Goal: Task Accomplishment & Management: Manage account settings

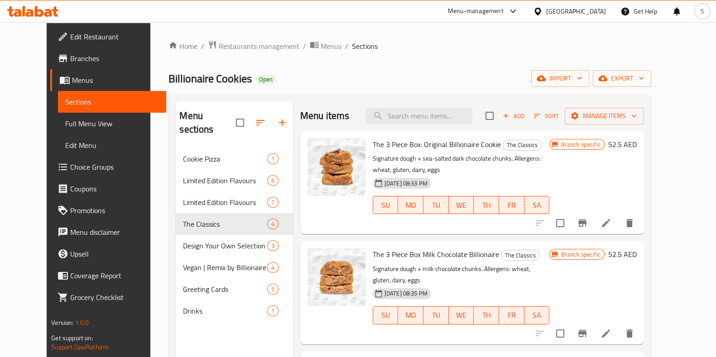
scroll to position [83, 0]
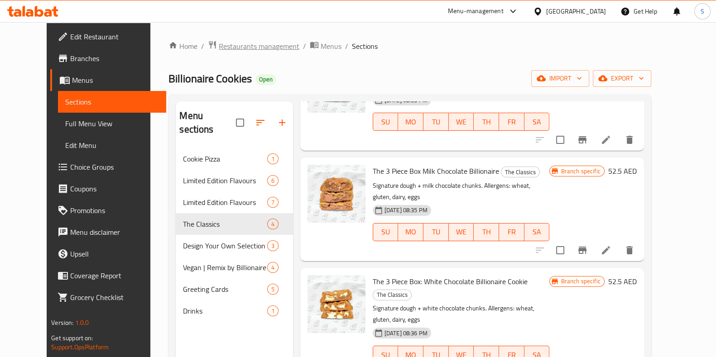
click at [220, 46] on span "Restaurants management" at bounding box center [259, 46] width 81 height 11
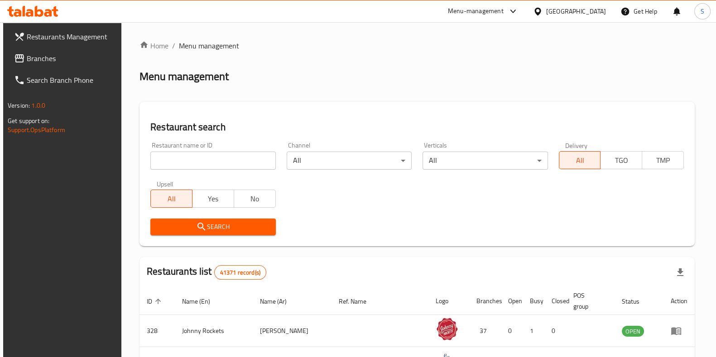
click at [213, 164] on input "search" at bounding box center [212, 161] width 125 height 18
type input "shawarma"
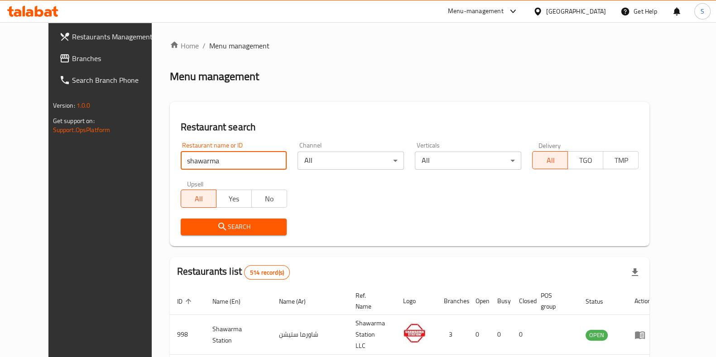
click at [262, 159] on input "shawarma" at bounding box center [234, 161] width 106 height 18
click at [228, 161] on input "search" at bounding box center [234, 161] width 106 height 18
paste input "677287"
click at [228, 161] on input "677287" at bounding box center [234, 161] width 106 height 18
type input "677287"
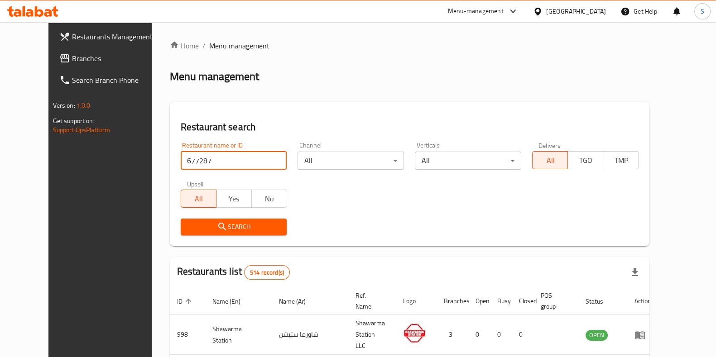
click button "Search" at bounding box center [234, 227] width 106 height 17
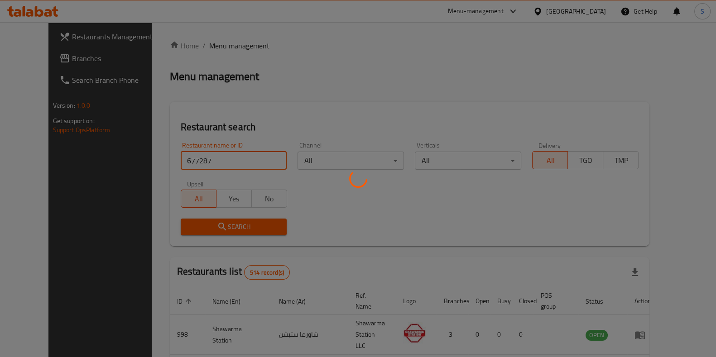
click button "Search" at bounding box center [234, 227] width 106 height 17
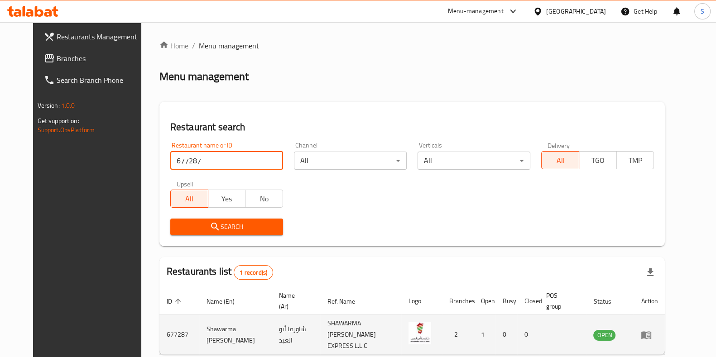
click at [651, 334] on icon "enhanced table" at bounding box center [646, 335] width 10 height 8
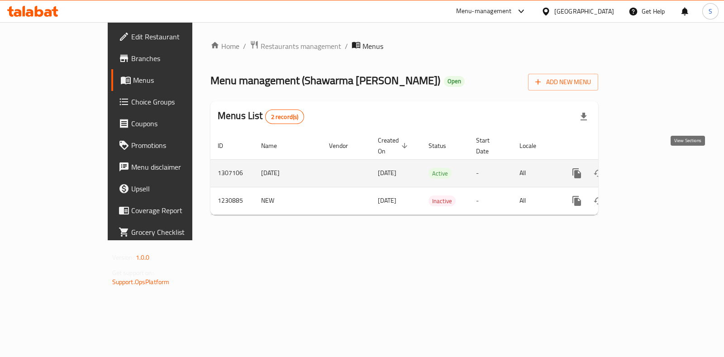
click at [648, 168] on icon "enhanced table" at bounding box center [642, 173] width 11 height 11
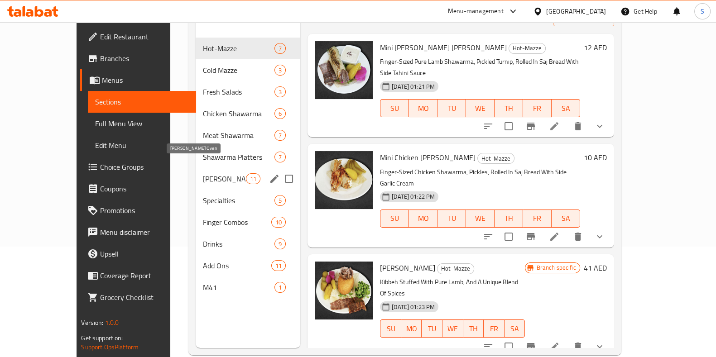
scroll to position [104, 0]
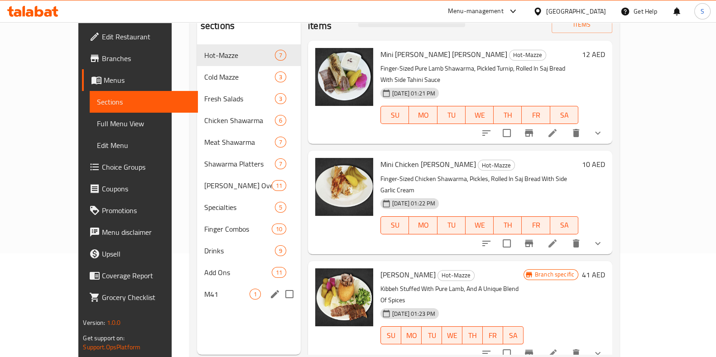
click at [197, 283] on div "M41 1" at bounding box center [249, 294] width 104 height 22
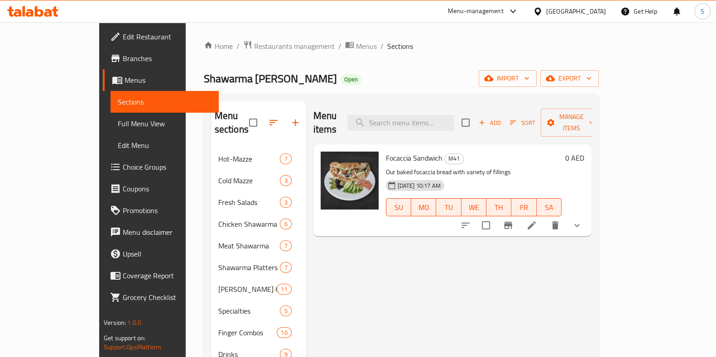
click at [535, 221] on icon at bounding box center [531, 225] width 8 height 8
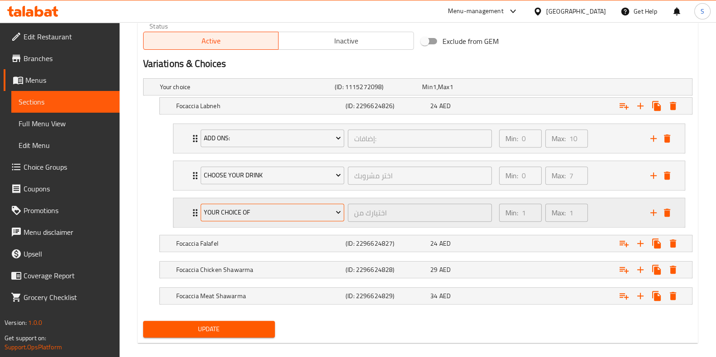
scroll to position [468, 0]
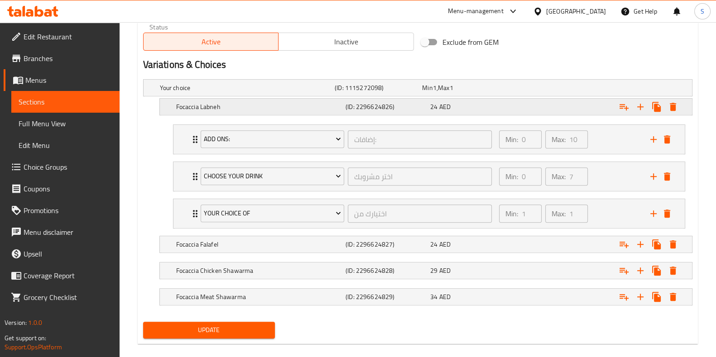
click at [181, 103] on h5 "Focaccia Labneh" at bounding box center [259, 106] width 166 height 9
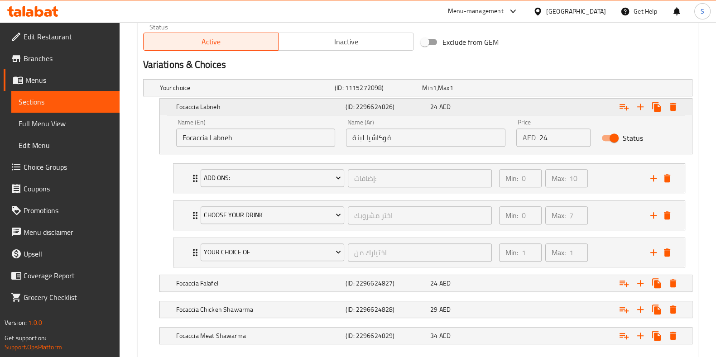
click at [181, 103] on h5 "Focaccia Labneh" at bounding box center [259, 106] width 166 height 9
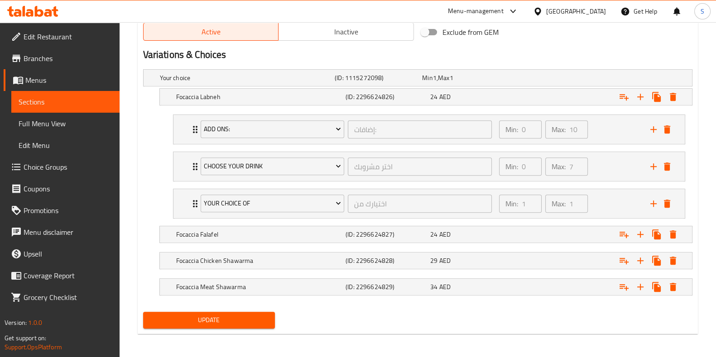
scroll to position [478, 0]
click at [420, 104] on div "Focaccia Labneh (ID: 2296624826) 24 AED" at bounding box center [428, 97] width 508 height 20
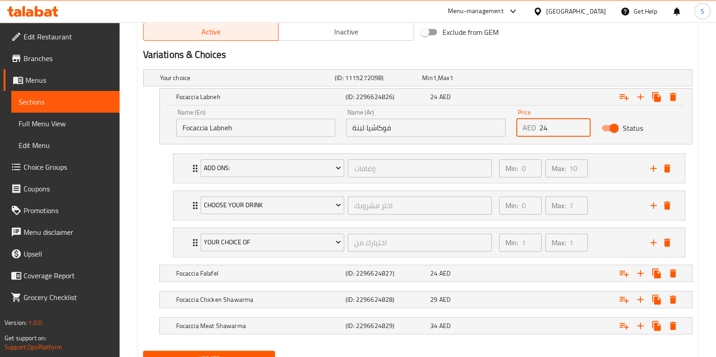
click at [545, 127] on input "24" at bounding box center [564, 128] width 51 height 18
drag, startPoint x: 550, startPoint y: 127, endPoint x: 518, endPoint y: 127, distance: 32.1
click at [518, 127] on div "AED 24 Price" at bounding box center [553, 128] width 74 height 18
click at [593, 175] on div "Min: 0 ​ Max: 10 ​" at bounding box center [568, 168] width 151 height 29
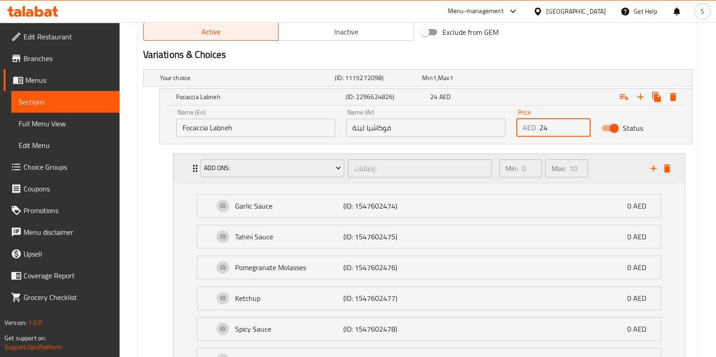
click at [606, 172] on div "Min: 0 ​ Max: 10 ​" at bounding box center [568, 168] width 151 height 29
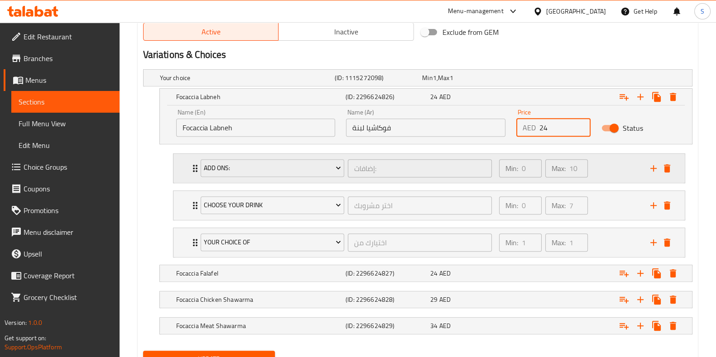
click at [606, 172] on div "Min: 0 ​ Max: 10 ​" at bounding box center [568, 168] width 151 height 29
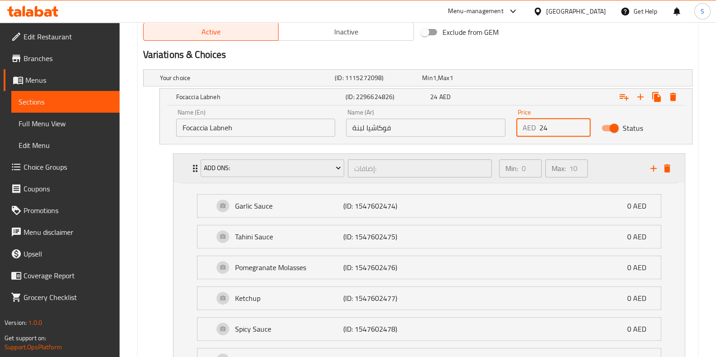
click at [606, 172] on div "Min: 0 ​ Max: 10 ​" at bounding box center [568, 168] width 151 height 29
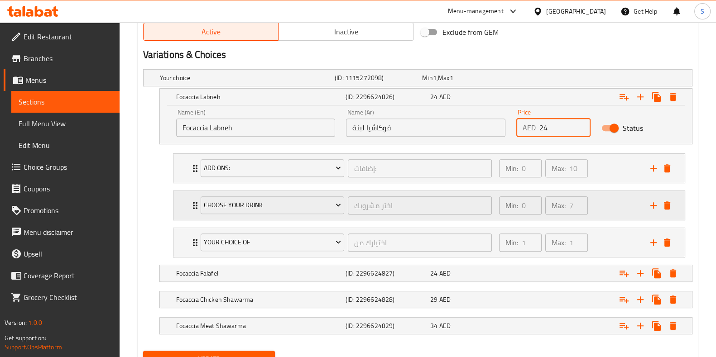
click at [610, 199] on div "Min: 0 ​ Max: 7 ​" at bounding box center [568, 205] width 151 height 29
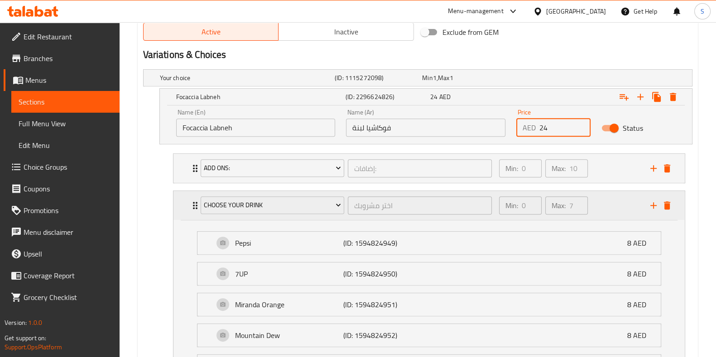
click at [610, 201] on div "Min: 0 ​ Max: 7 ​" at bounding box center [568, 205] width 151 height 29
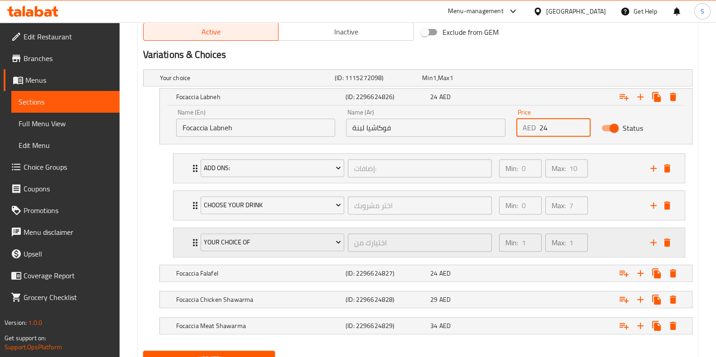
click at [606, 246] on div "Min: 1 ​ Max: 1 ​" at bounding box center [568, 242] width 151 height 29
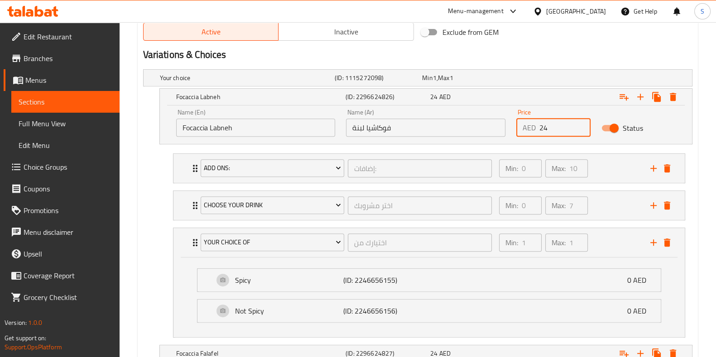
scroll to position [479, 0]
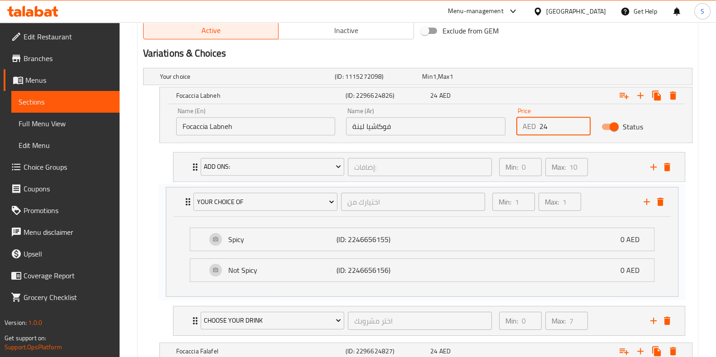
drag, startPoint x: 195, startPoint y: 242, endPoint x: 187, endPoint y: 199, distance: 44.1
click at [187, 199] on div "Add Ons: إضافات: ​ Min: 0 ​ Max: 10 ​ Garlic Sauce (ID: 1547602474) 0 AED Name …" at bounding box center [429, 243] width 526 height 191
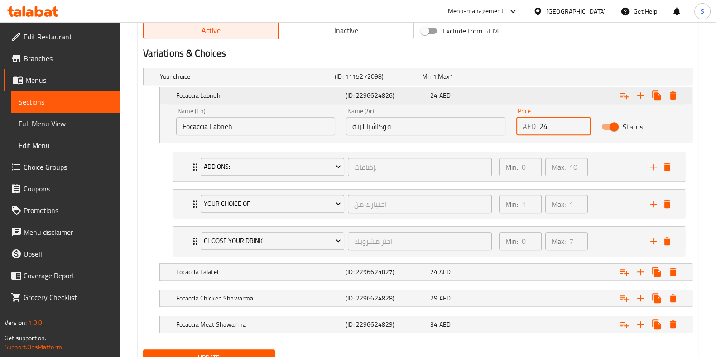
click at [402, 91] on h5 "(ID: 2296624826)" at bounding box center [385, 95] width 81 height 9
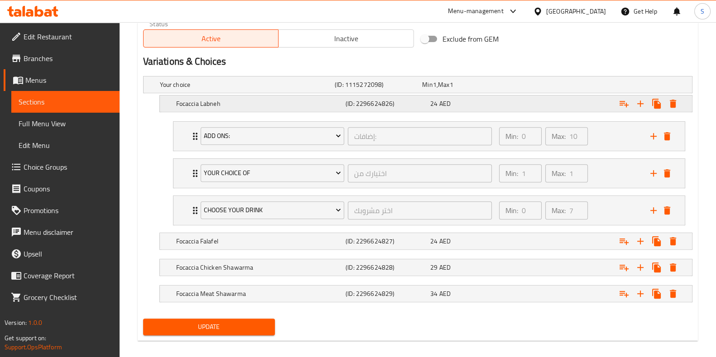
scroll to position [471, 0]
click at [498, 105] on div "24 AED" at bounding box center [470, 103] width 81 height 9
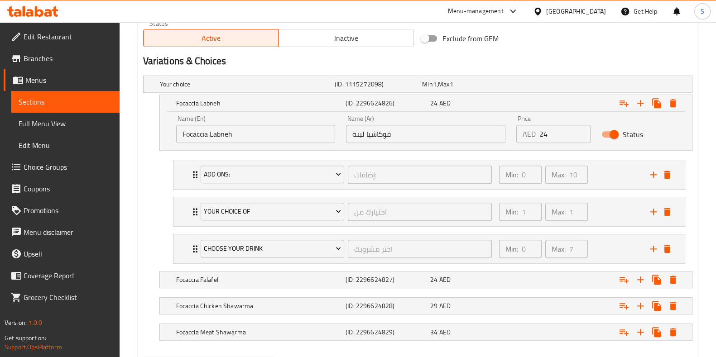
click at [557, 134] on input "24" at bounding box center [564, 134] width 51 height 18
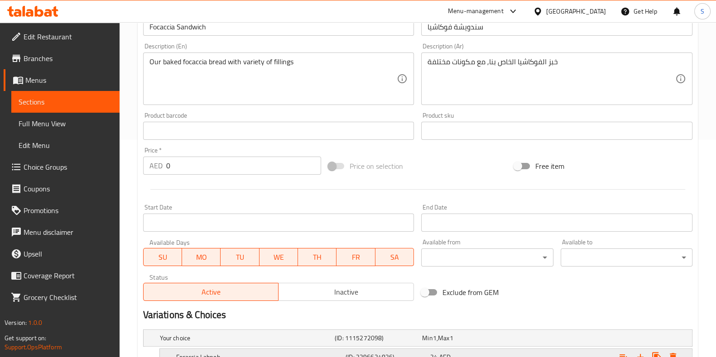
scroll to position [203, 0]
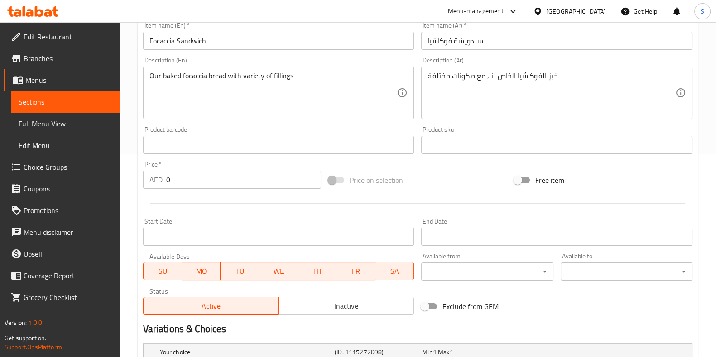
click at [214, 182] on input "0" at bounding box center [243, 180] width 155 height 18
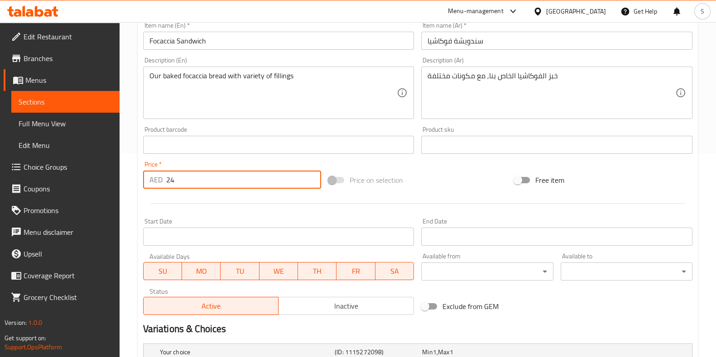
scroll to position [401, 0]
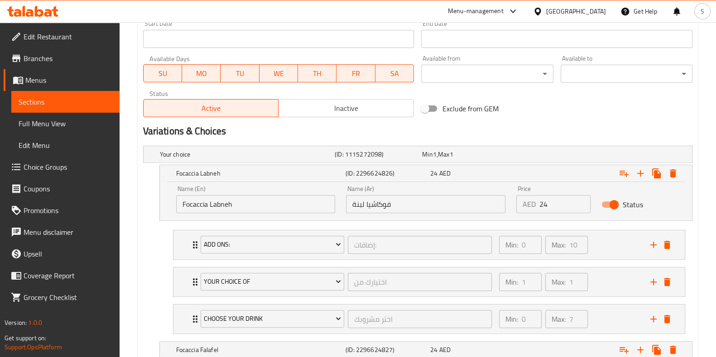
type input "24"
click at [557, 207] on input "24" at bounding box center [564, 204] width 51 height 18
type input "2"
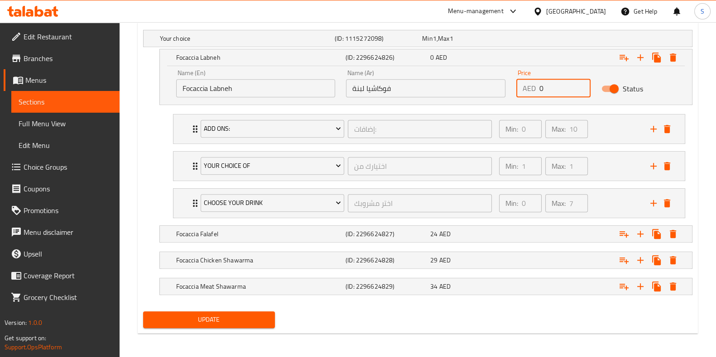
type input "0"
click at [662, 86] on div "Status" at bounding box center [638, 89] width 85 height 28
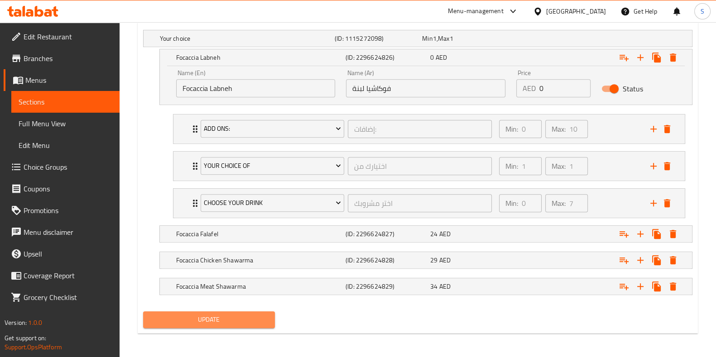
click at [159, 324] on button "Update" at bounding box center [209, 319] width 132 height 17
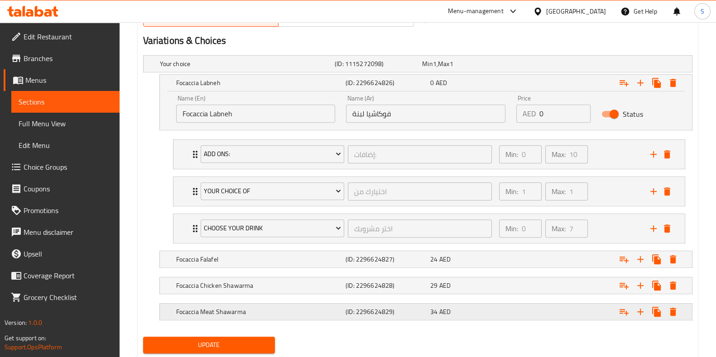
scroll to position [492, 0]
click at [553, 84] on div "Expand" at bounding box center [597, 82] width 169 height 20
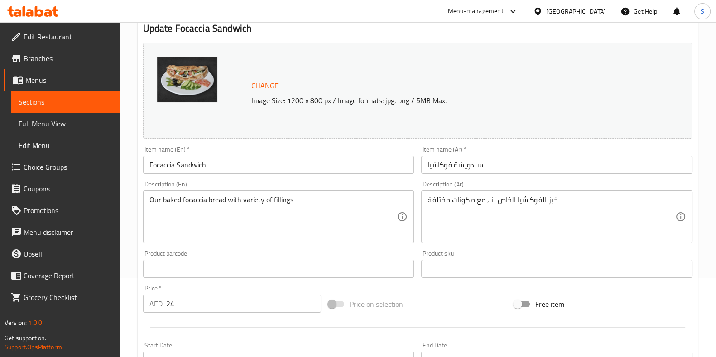
scroll to position [0, 0]
